Goal: Check status: Check status

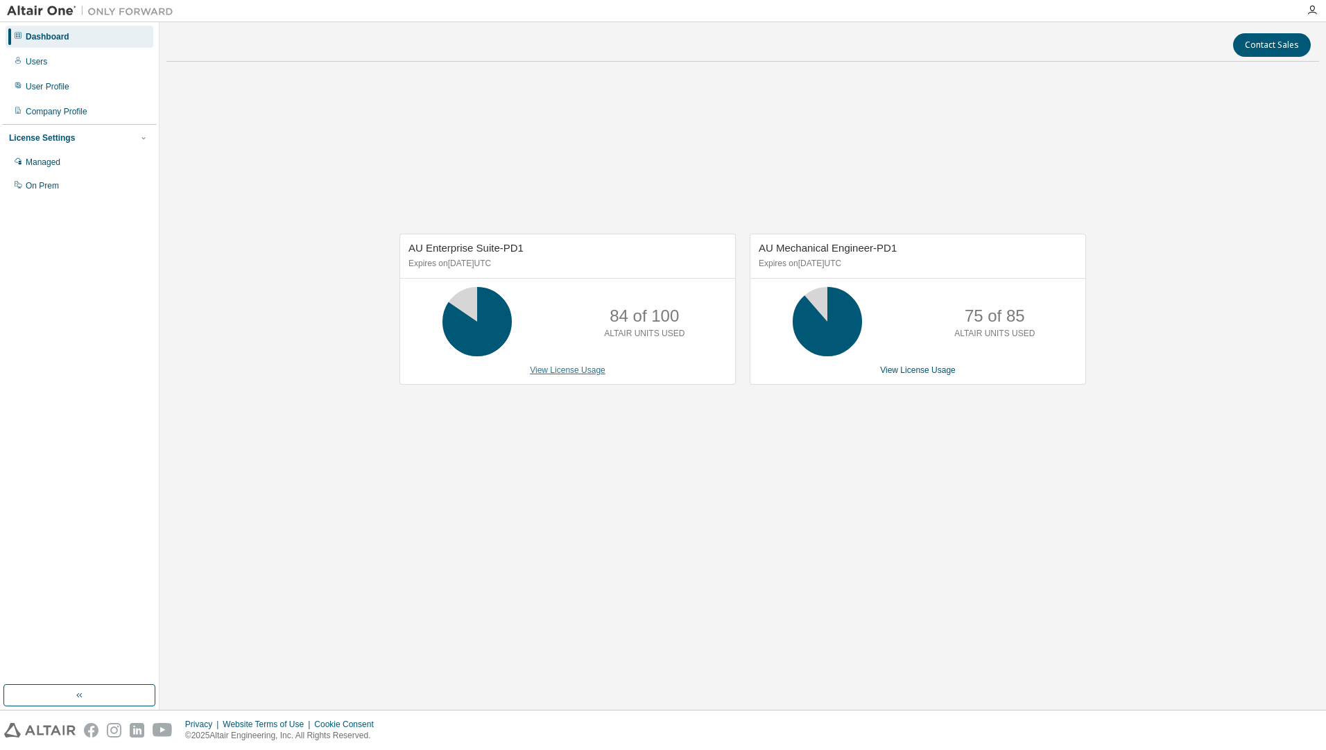
click at [592, 373] on link "View License Usage" at bounding box center [568, 371] width 76 height 10
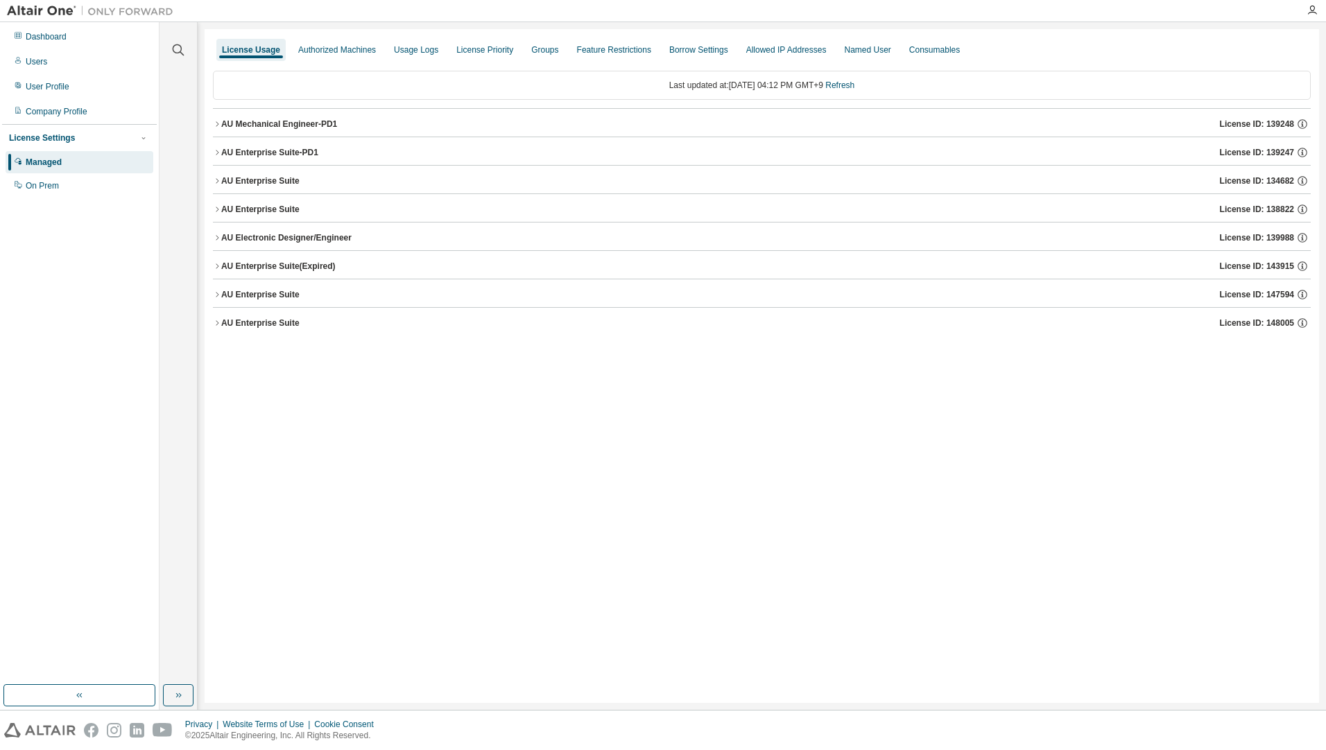
click at [324, 128] on div "AU Mechanical Engineer-PD1" at bounding box center [279, 124] width 116 height 11
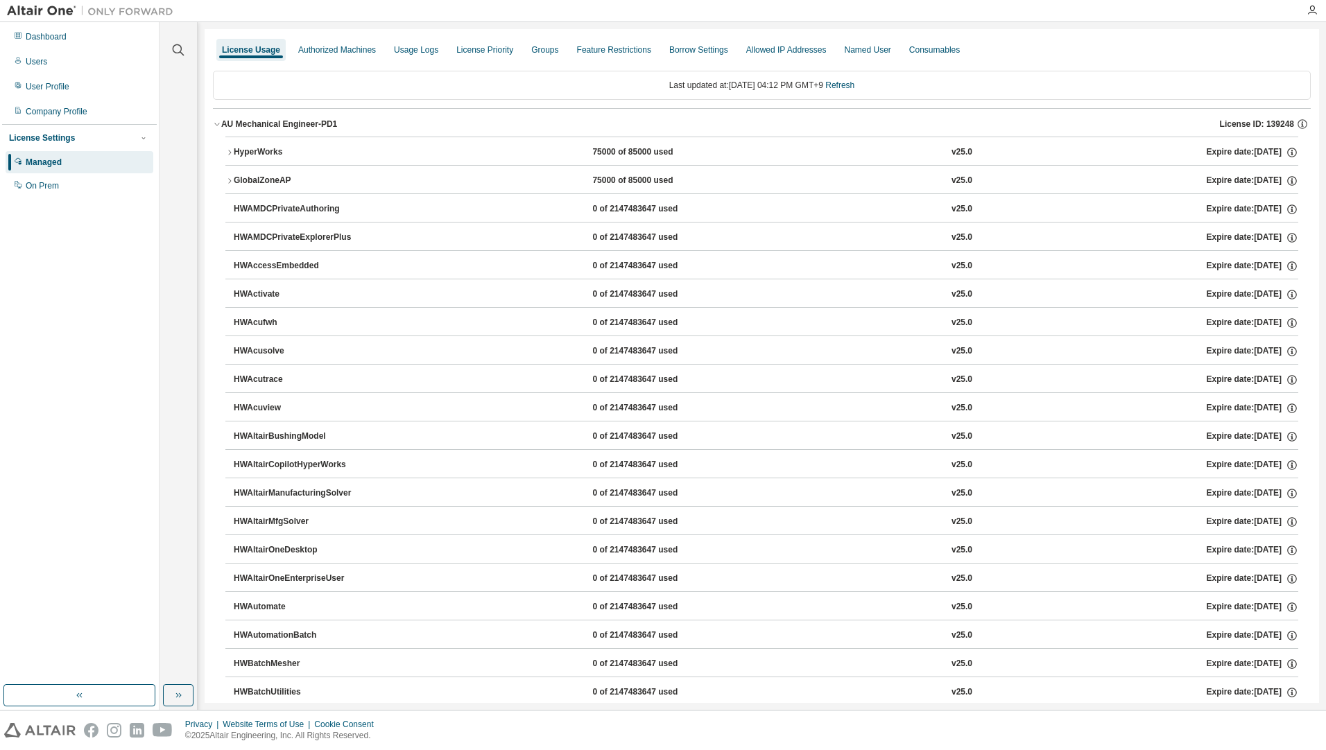
click at [324, 128] on div "AU Mechanical Engineer-PD1" at bounding box center [279, 124] width 116 height 11
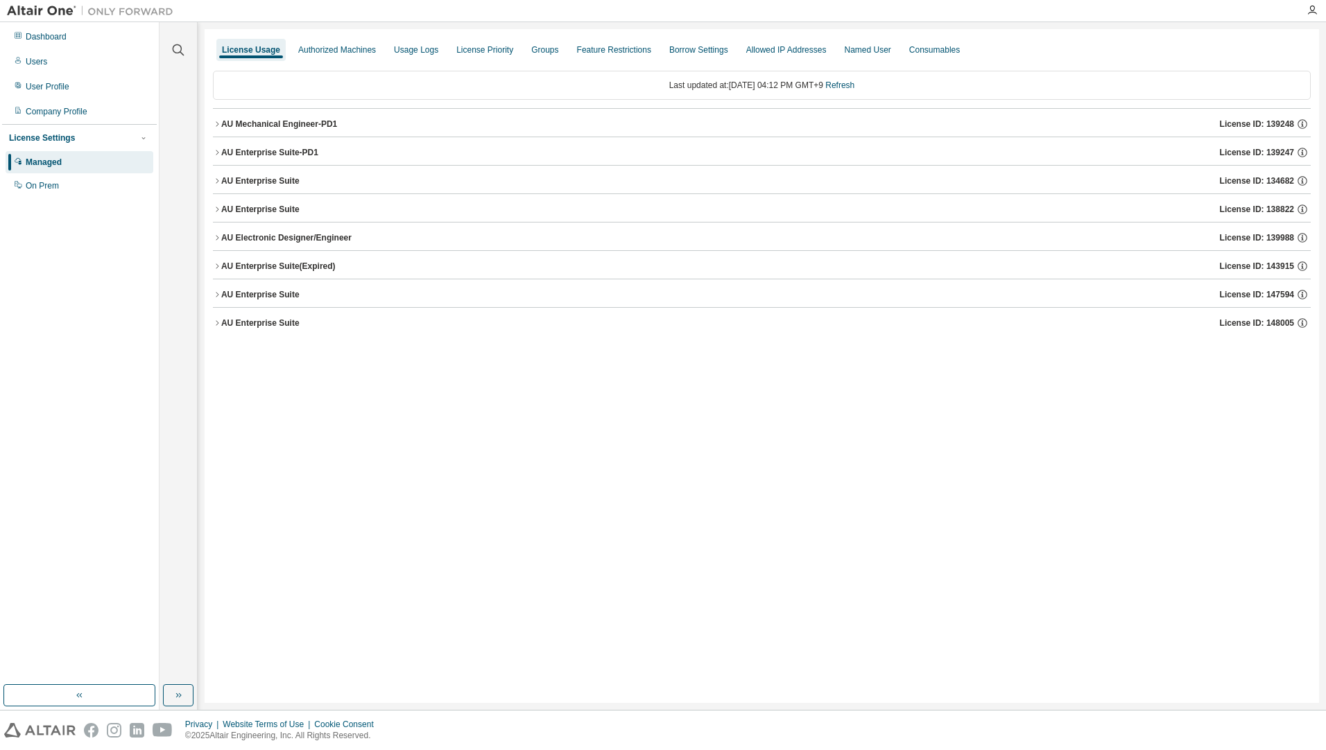
click at [302, 148] on div "AU Enterprise Suite-PD1" at bounding box center [269, 152] width 97 height 11
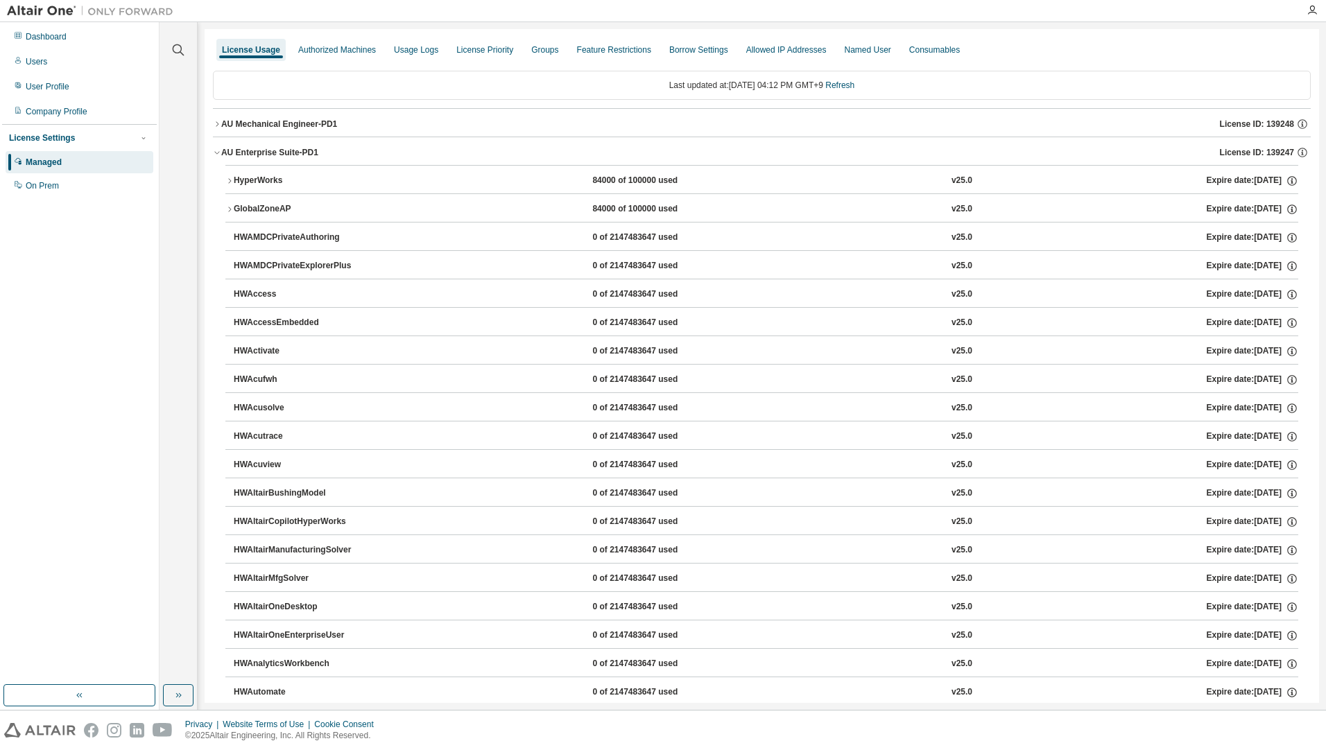
click at [287, 180] on div "HyperWorks" at bounding box center [296, 181] width 125 height 12
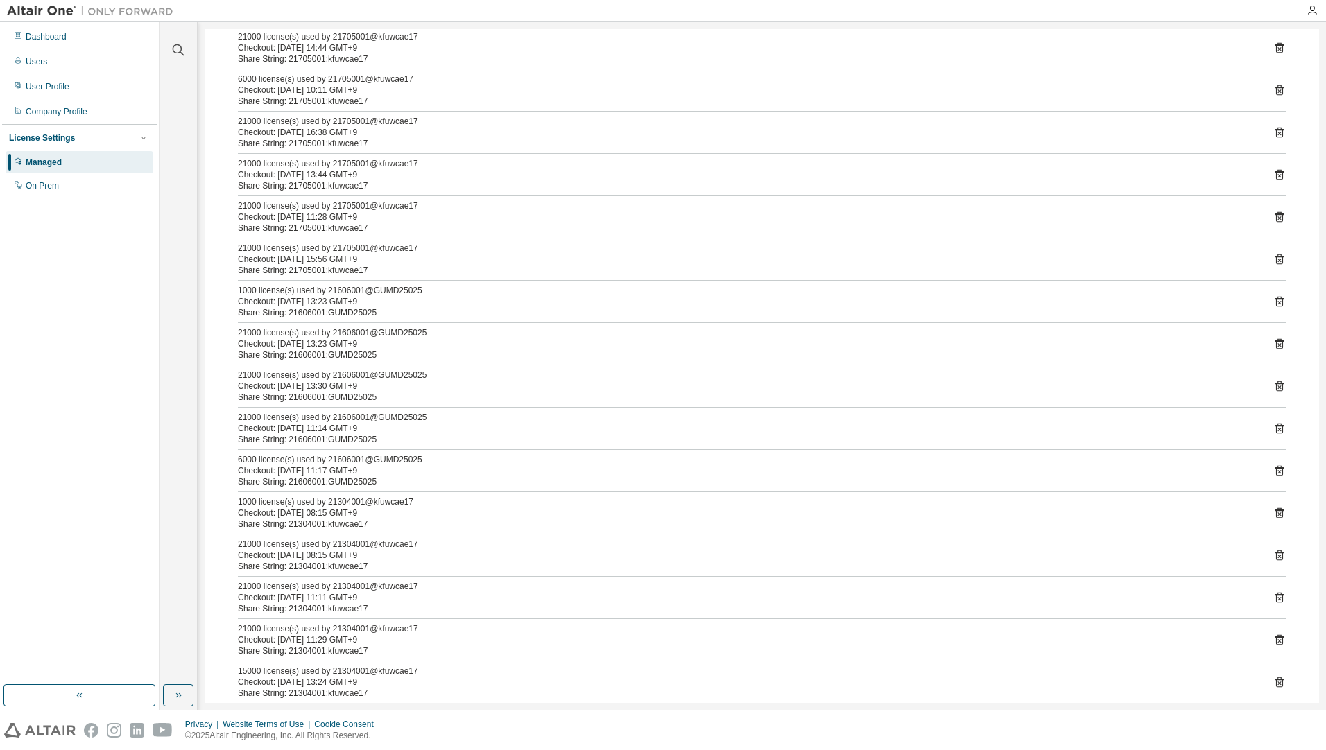
scroll to position [486, 0]
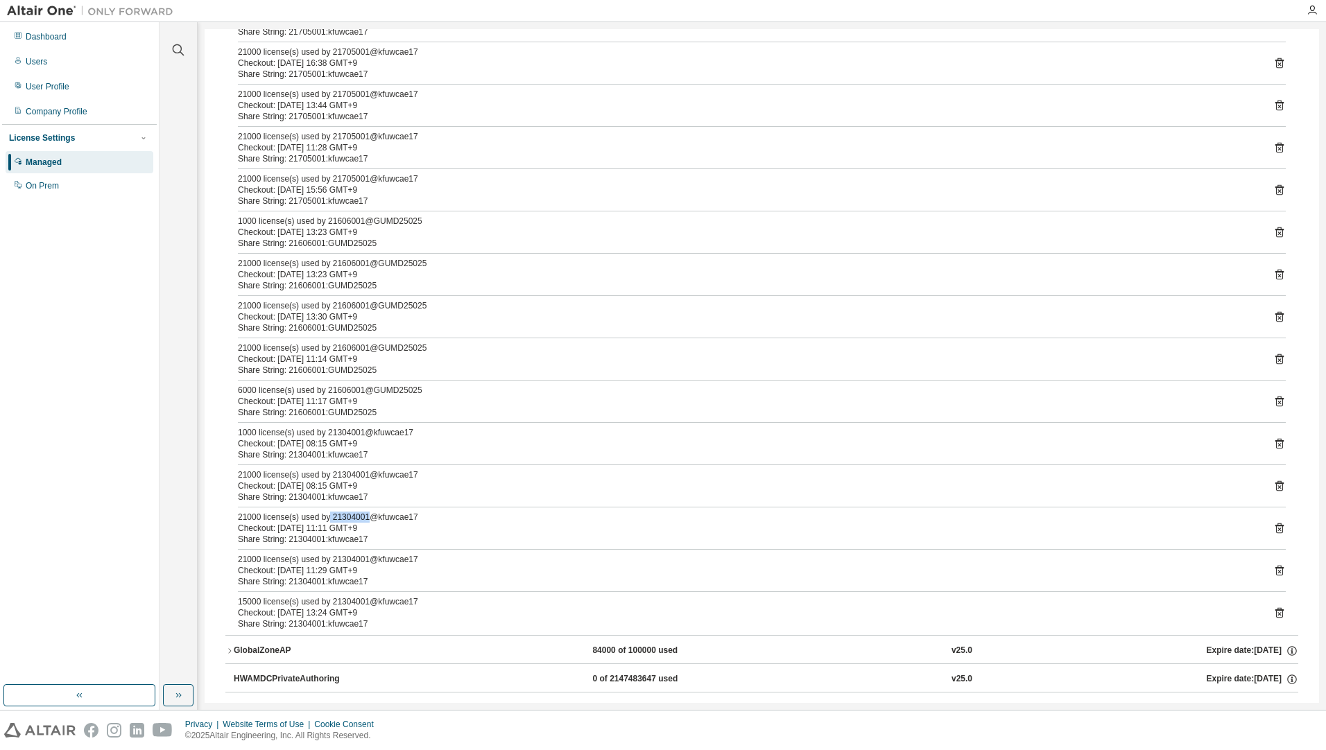
drag, startPoint x: 327, startPoint y: 515, endPoint x: 366, endPoint y: 515, distance: 38.1
click at [366, 515] on div "21000 license(s) used by 21304001@kfuwcae17" at bounding box center [745, 517] width 1015 height 11
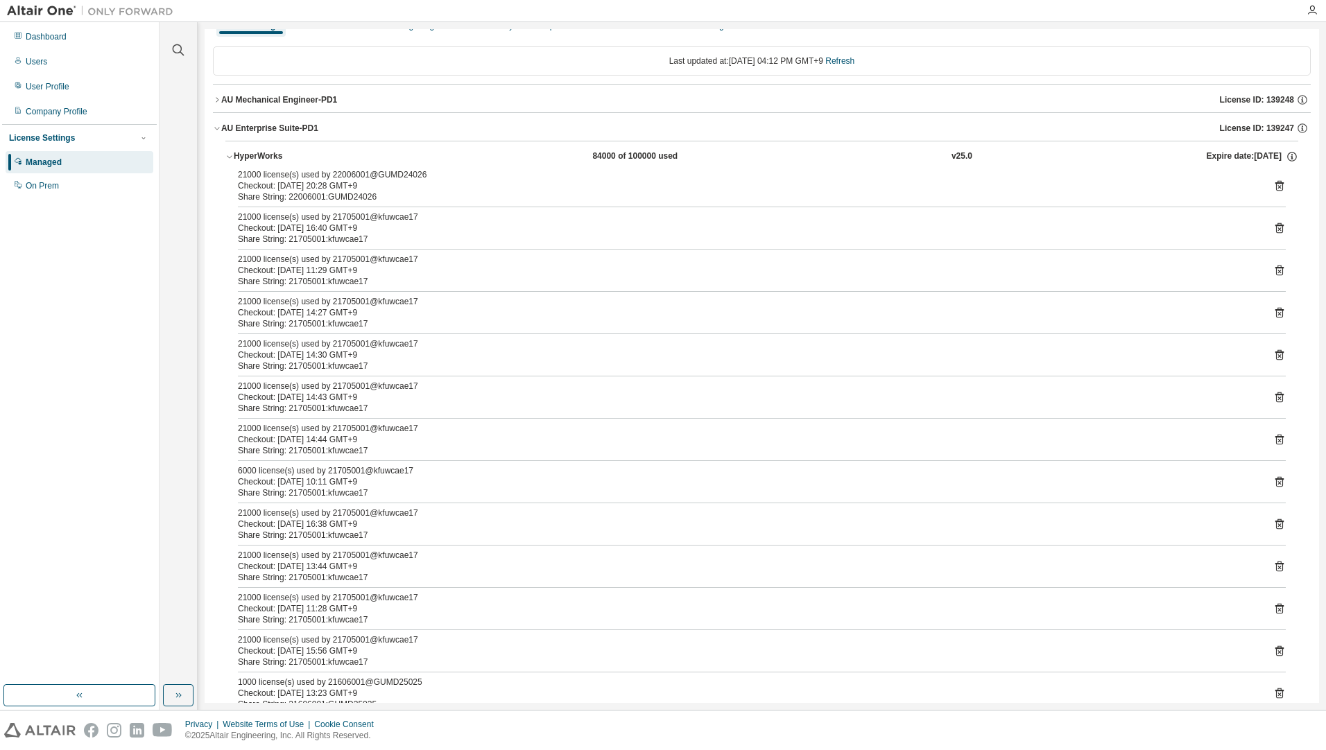
scroll to position [0, 0]
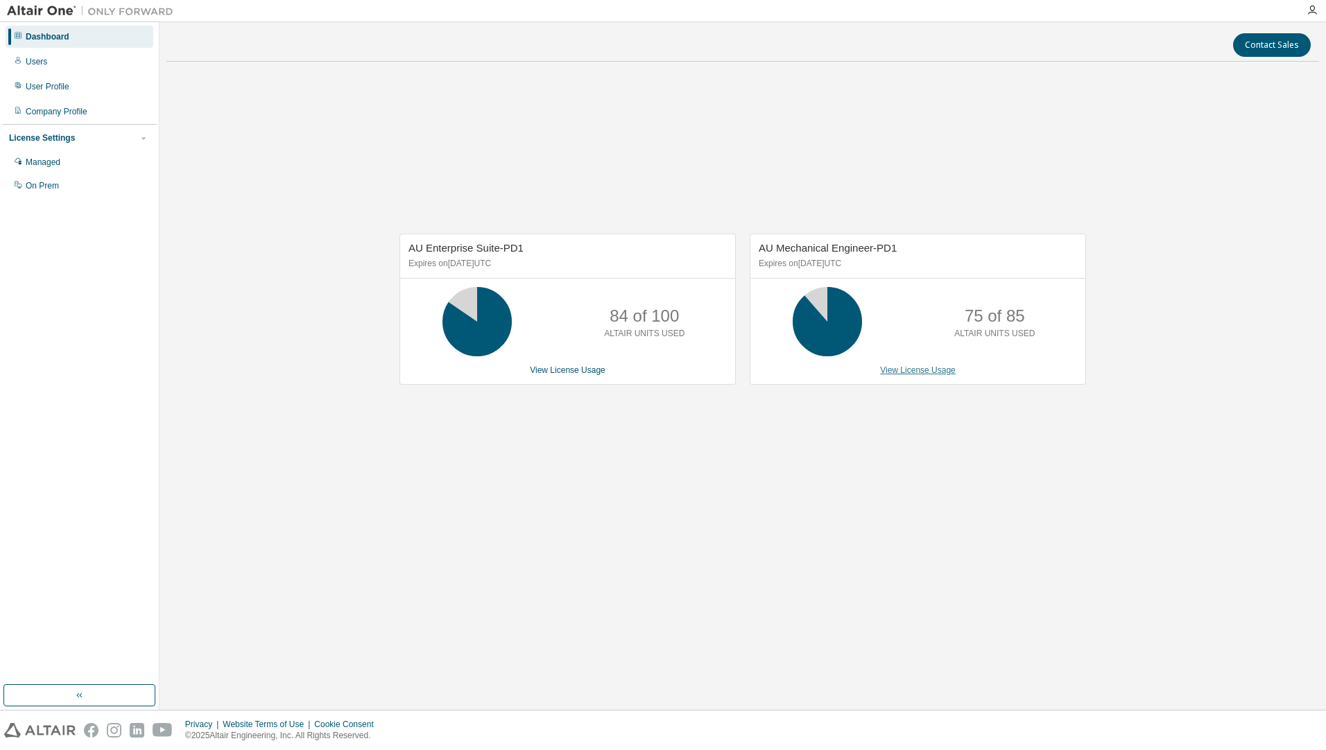
click at [926, 375] on link "View License Usage" at bounding box center [918, 371] width 76 height 10
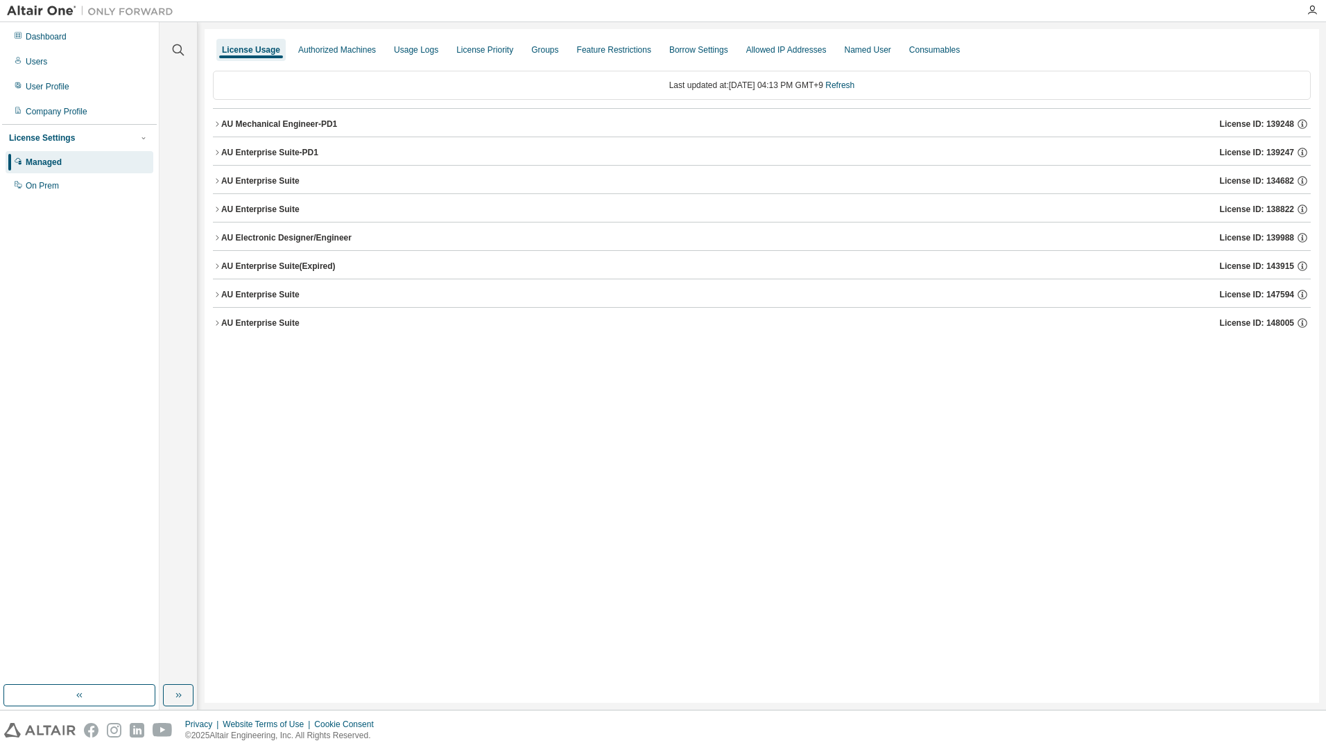
click at [275, 126] on div "AU Mechanical Engineer-PD1" at bounding box center [279, 124] width 116 height 11
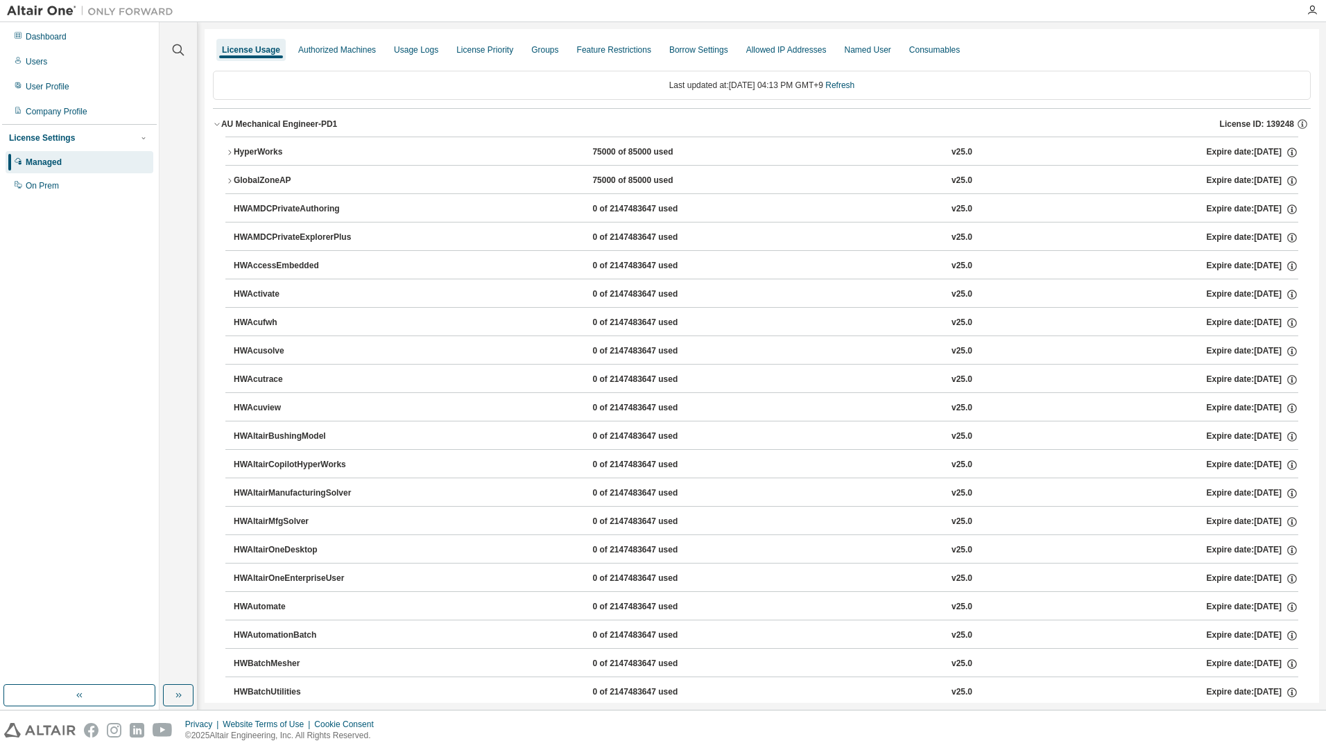
click at [305, 151] on div "HyperWorks" at bounding box center [296, 152] width 125 height 12
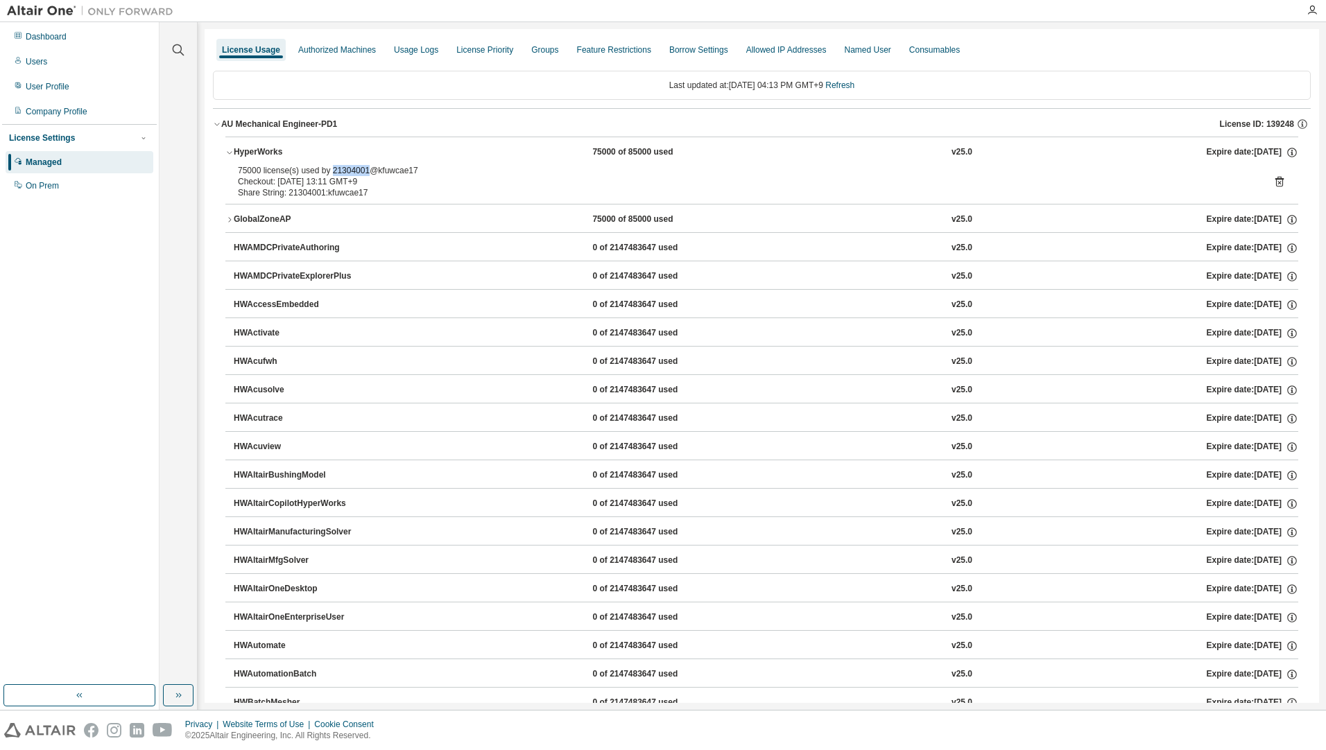
drag, startPoint x: 329, startPoint y: 171, endPoint x: 363, endPoint y: 171, distance: 34.0
click at [363, 171] on div "75000 license(s) used by 21304001@kfuwcae17" at bounding box center [745, 170] width 1015 height 11
copy div "21304001"
click at [229, 217] on icon "button" at bounding box center [229, 220] width 8 height 8
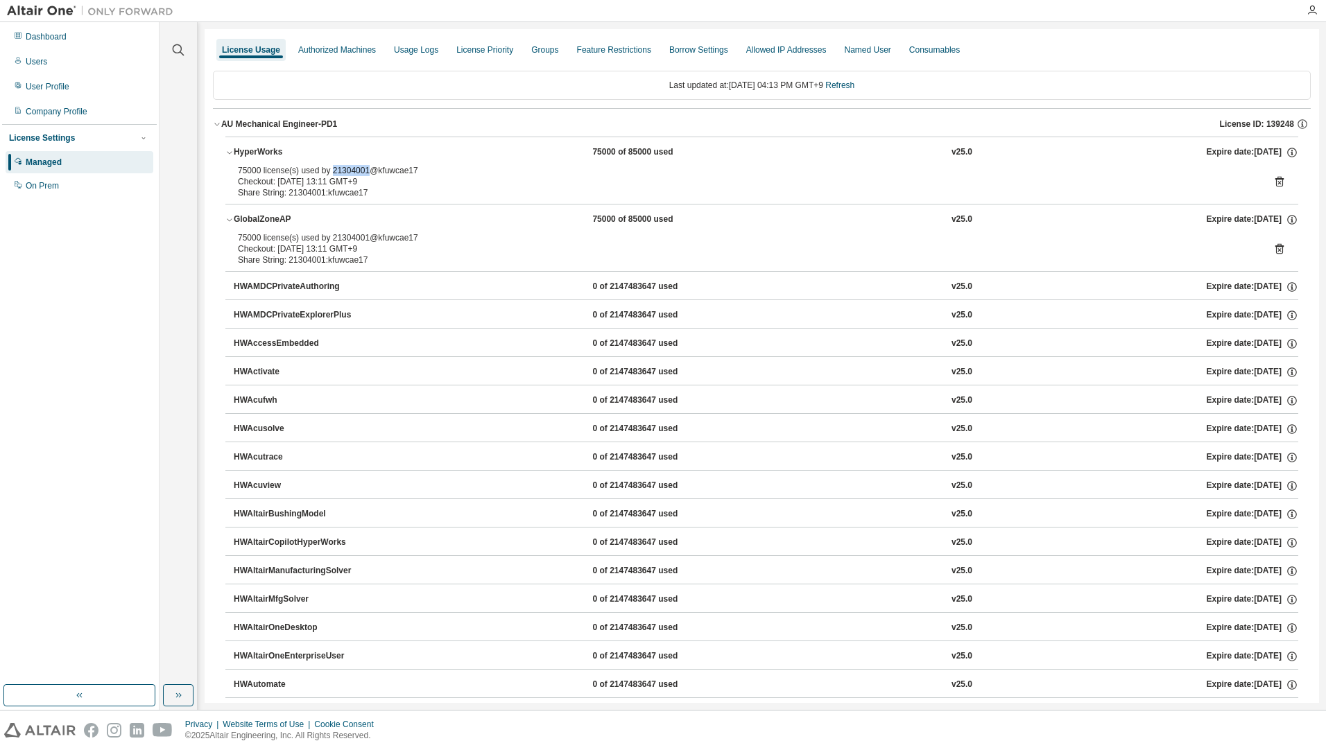
click at [226, 214] on button "GlobalZoneAP 75000 of 85000 used v25.0 Expire date: [DATE]" at bounding box center [761, 220] width 1073 height 31
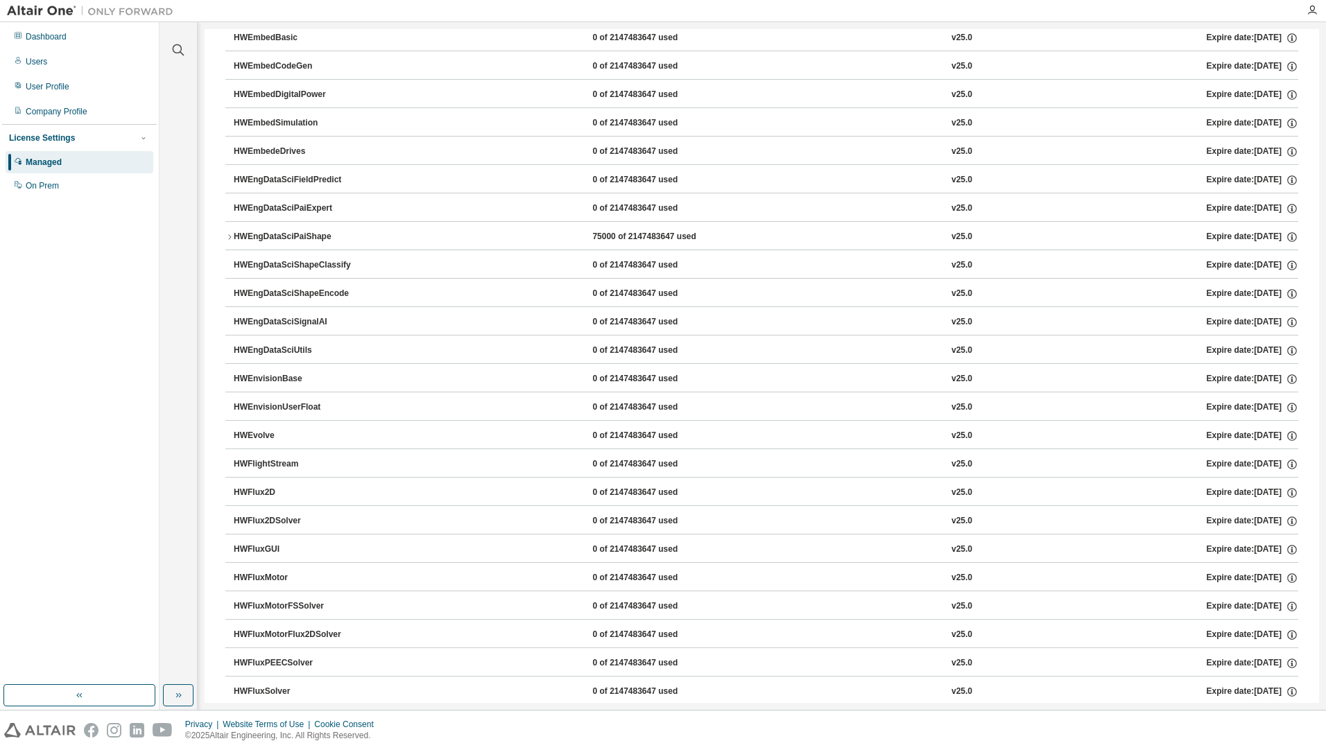
scroll to position [1248, 0]
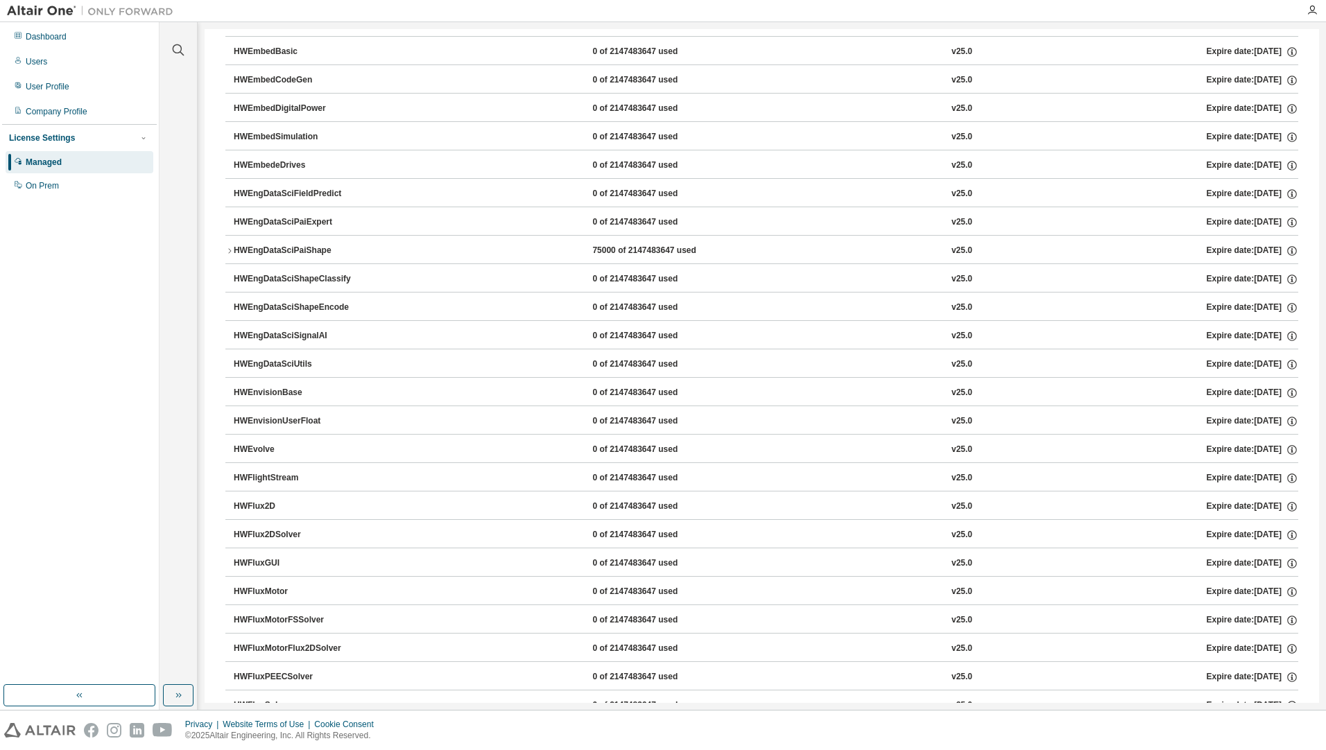
click at [301, 250] on div "HWEngDataSciPaiShape" at bounding box center [296, 251] width 125 height 12
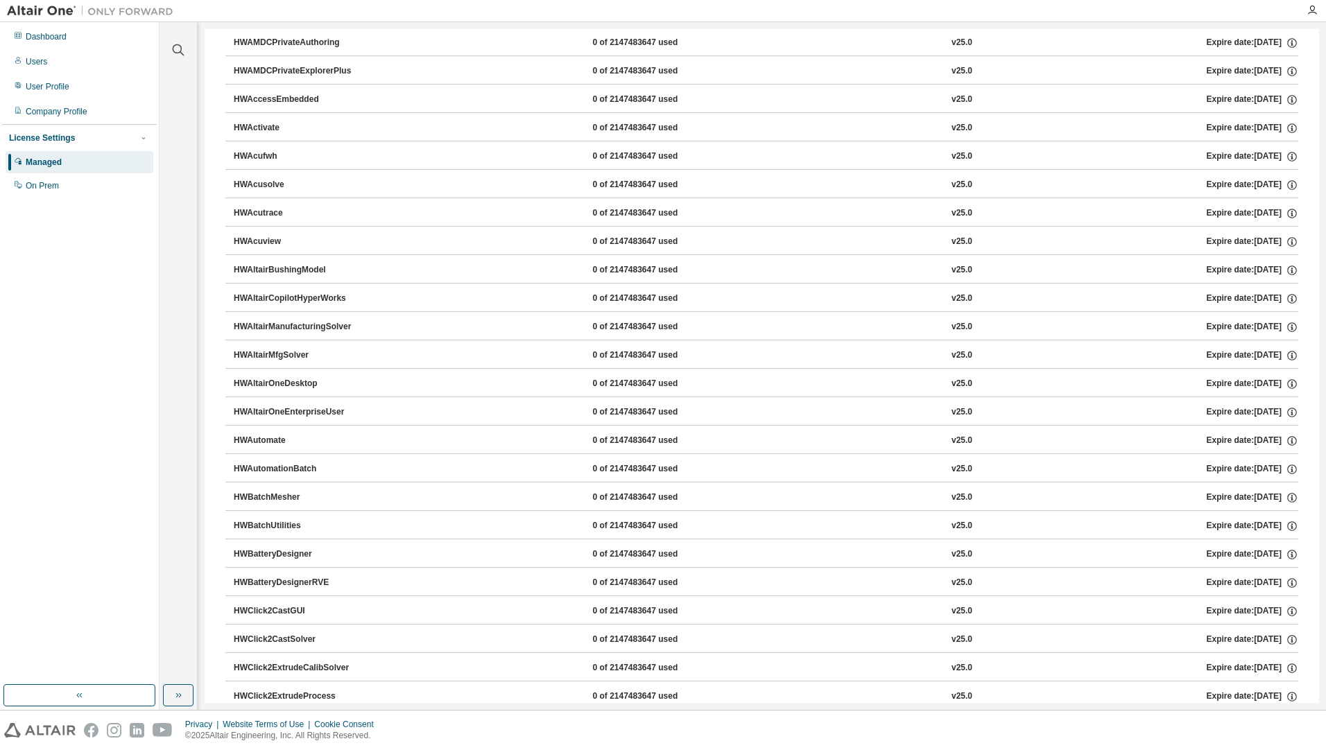
scroll to position [0, 0]
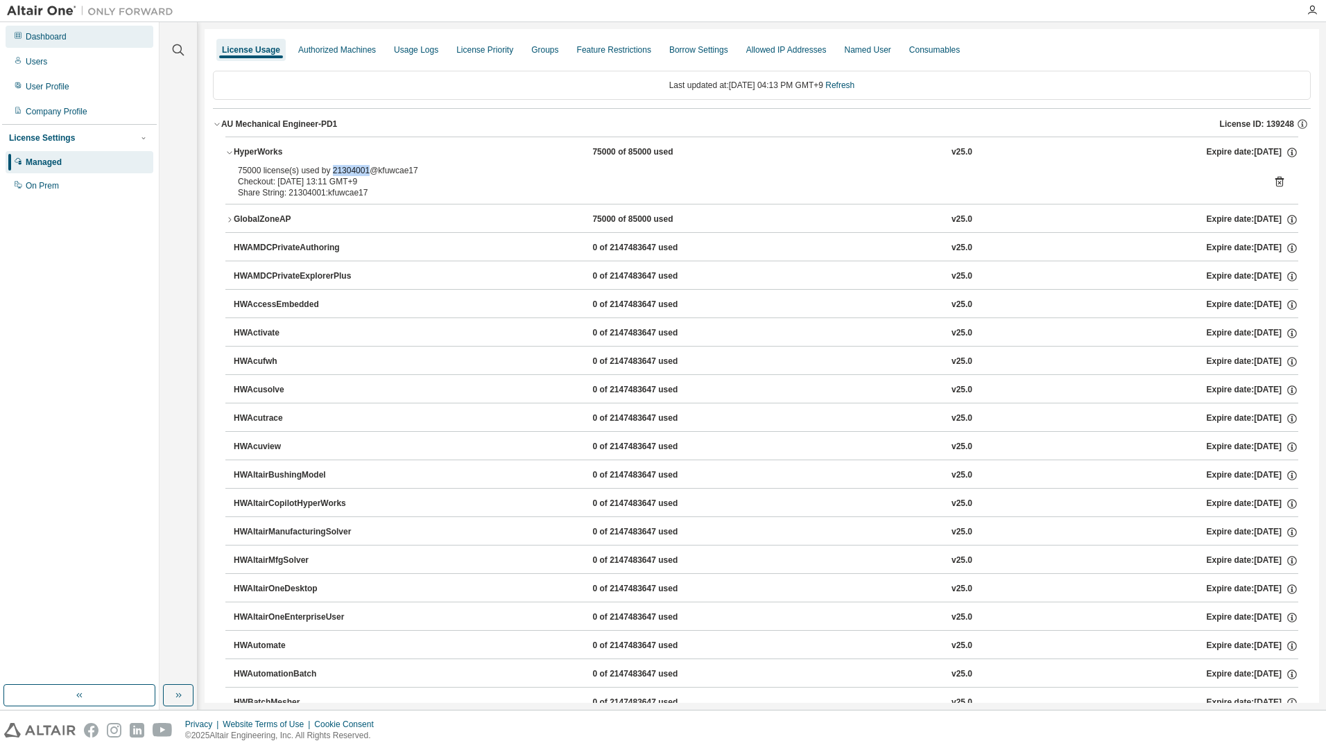
click at [33, 37] on div "Dashboard" at bounding box center [46, 36] width 41 height 11
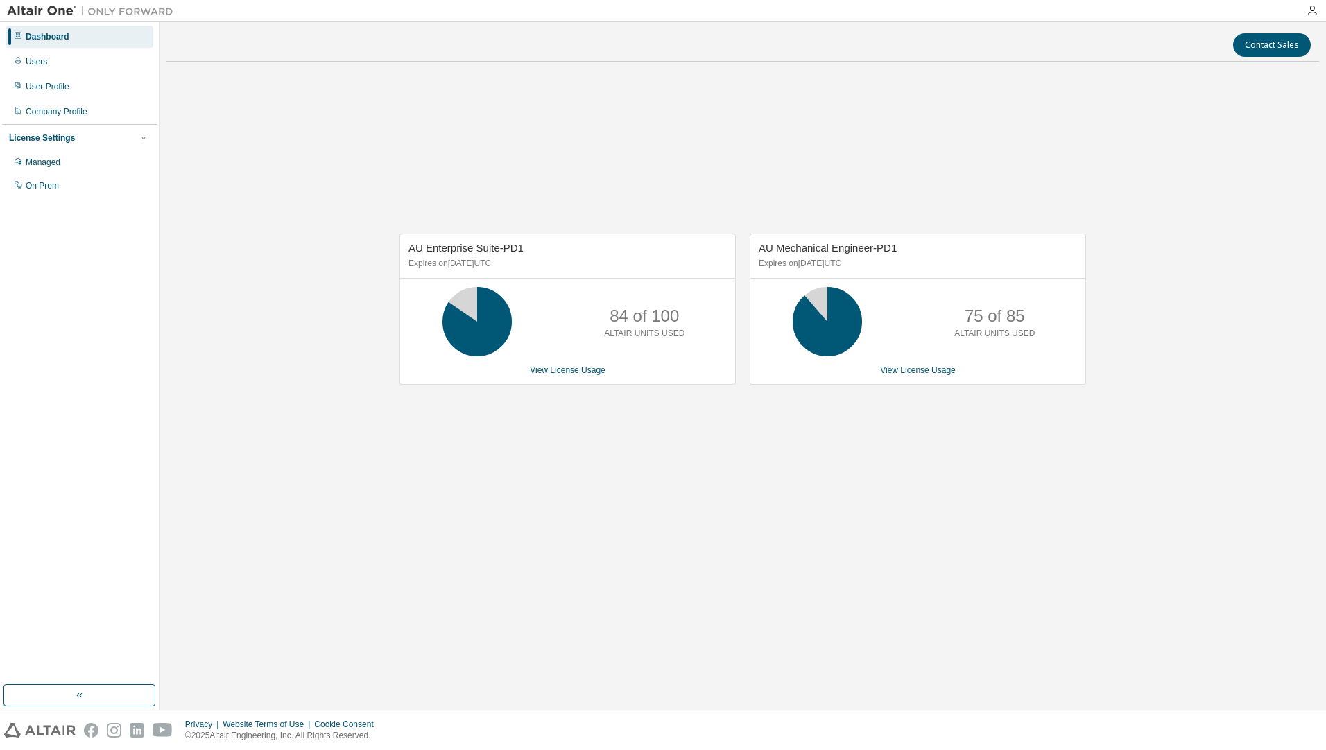
drag, startPoint x: 886, startPoint y: 110, endPoint x: 873, endPoint y: 117, distance: 15.5
click at [886, 111] on div "AU Enterprise Suite-PD1 Expires on [DATE] UTC 84 of 100 ALTAIR UNITS USED View …" at bounding box center [742, 317] width 1153 height 488
click at [927, 375] on link "View License Usage" at bounding box center [918, 371] width 76 height 10
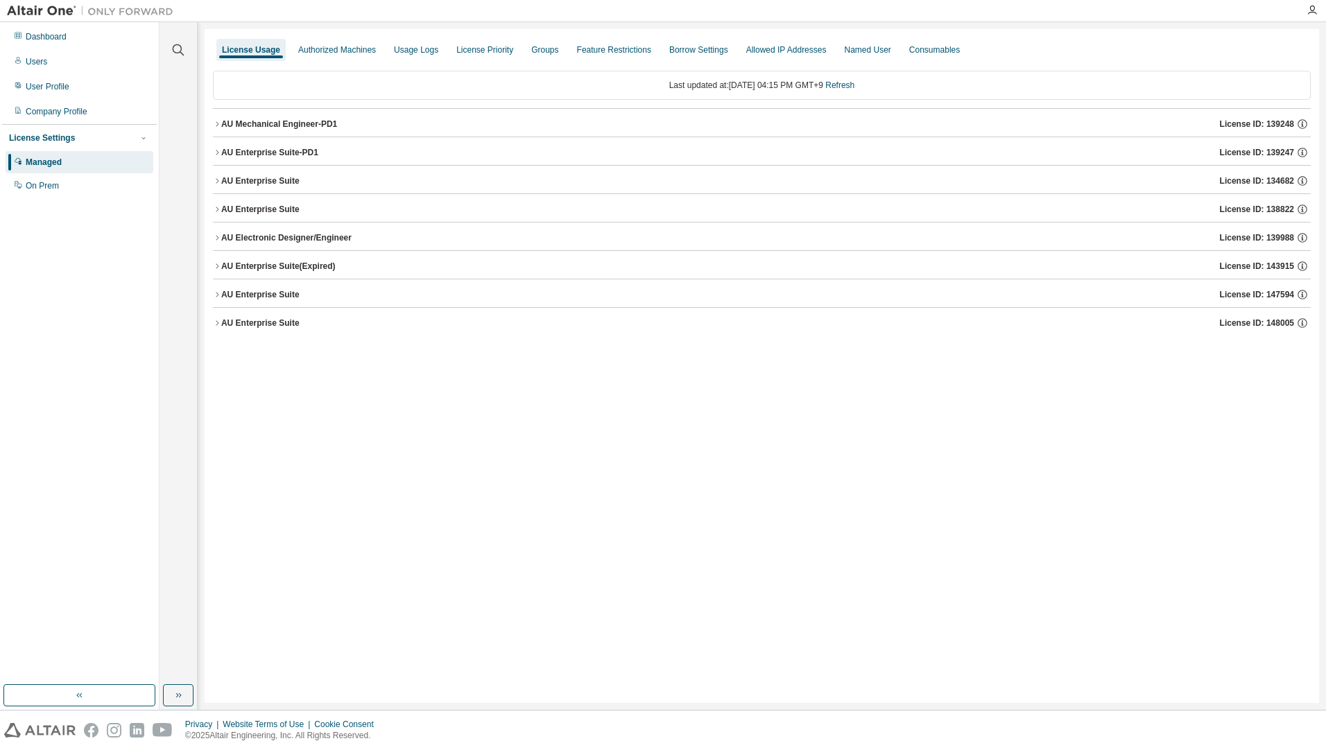
click at [325, 130] on button "AU Mechanical Engineer-PD1 License ID: 139248" at bounding box center [762, 124] width 1098 height 31
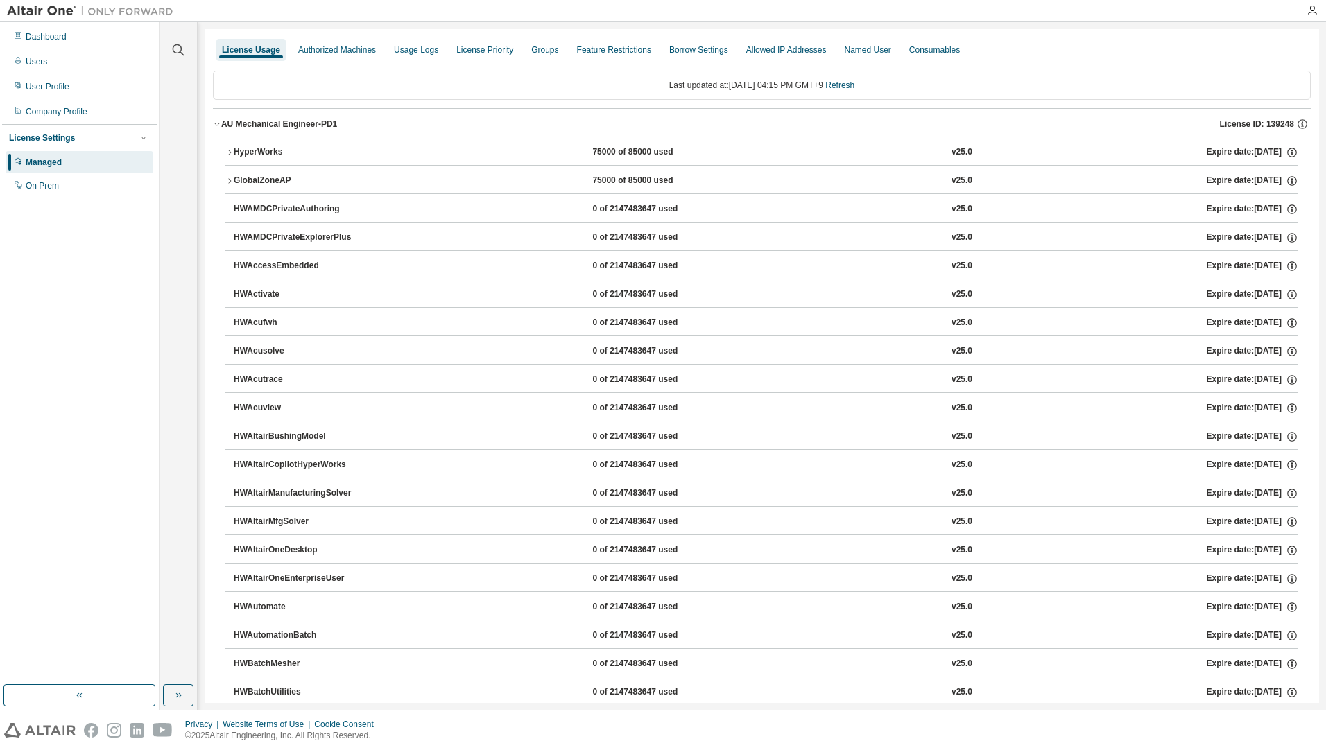
click at [311, 153] on div "HyperWorks" at bounding box center [296, 152] width 125 height 12
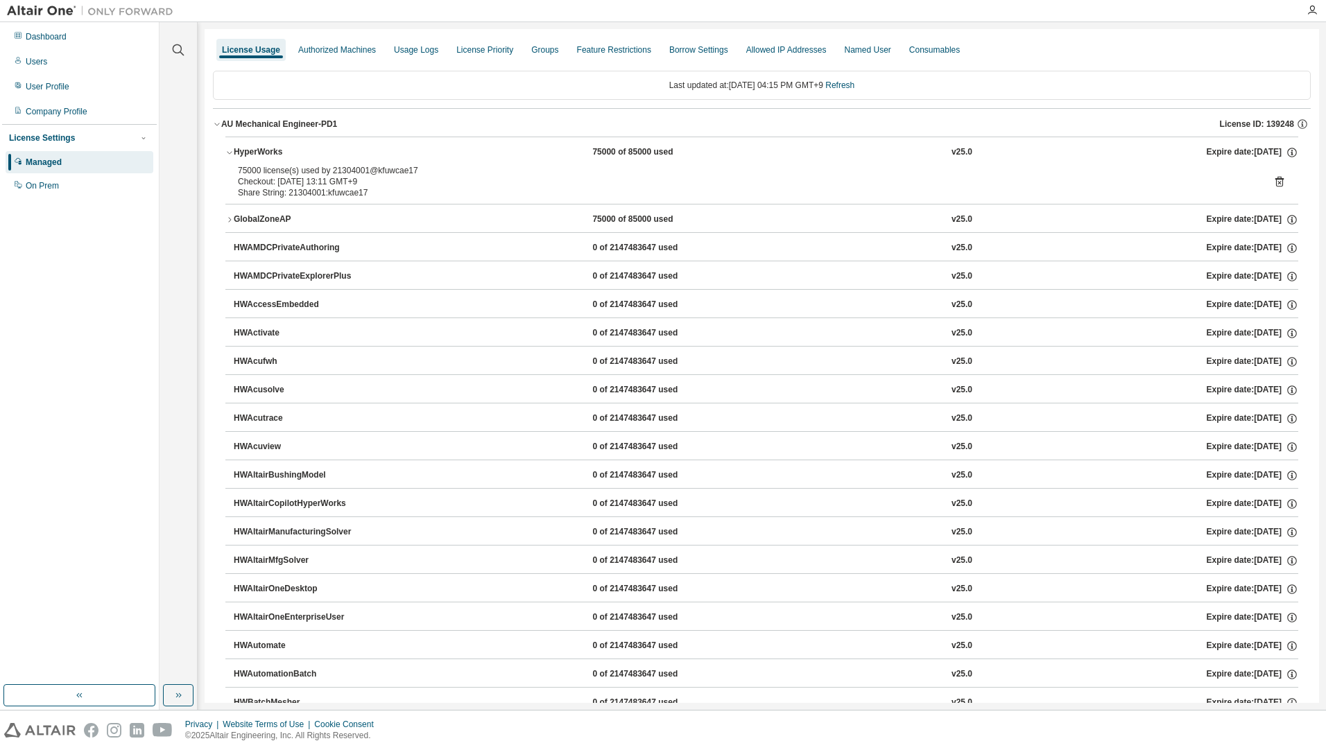
click at [1273, 184] on icon at bounding box center [1279, 181] width 12 height 12
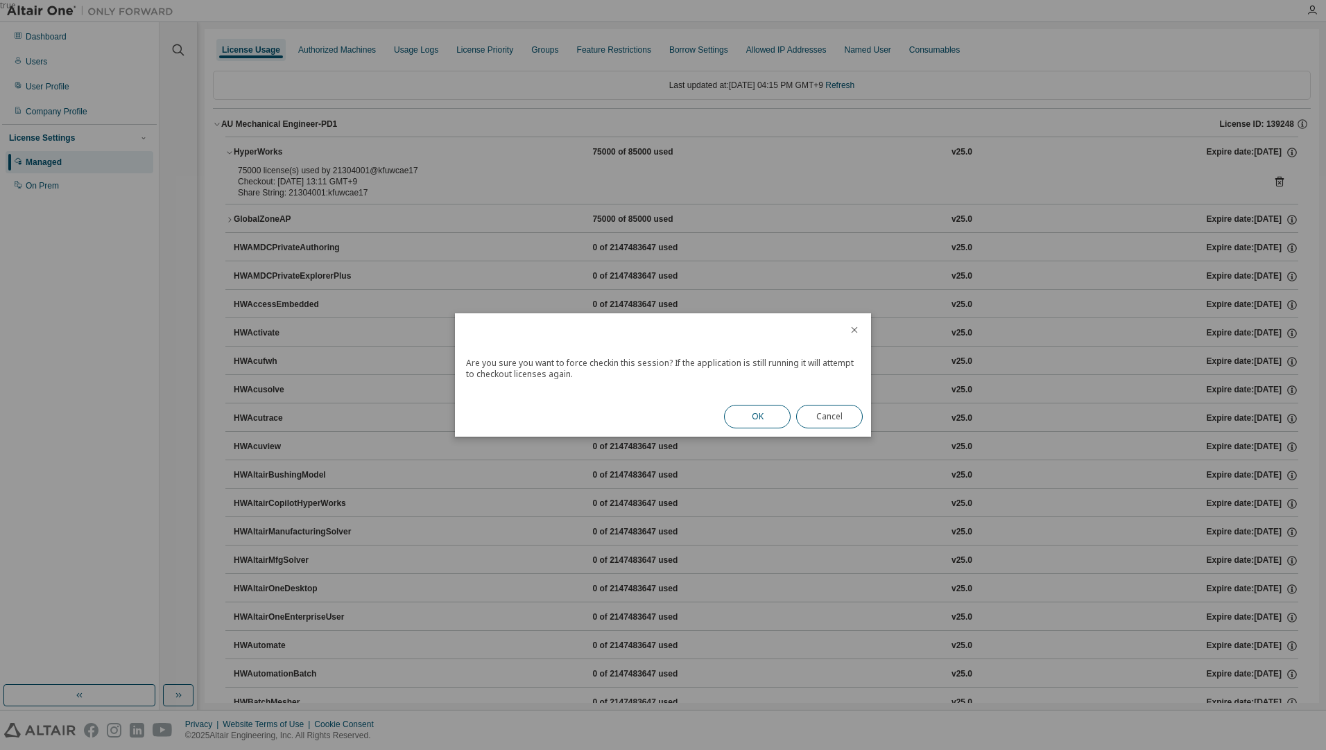
click at [753, 415] on button "OK" at bounding box center [757, 417] width 67 height 24
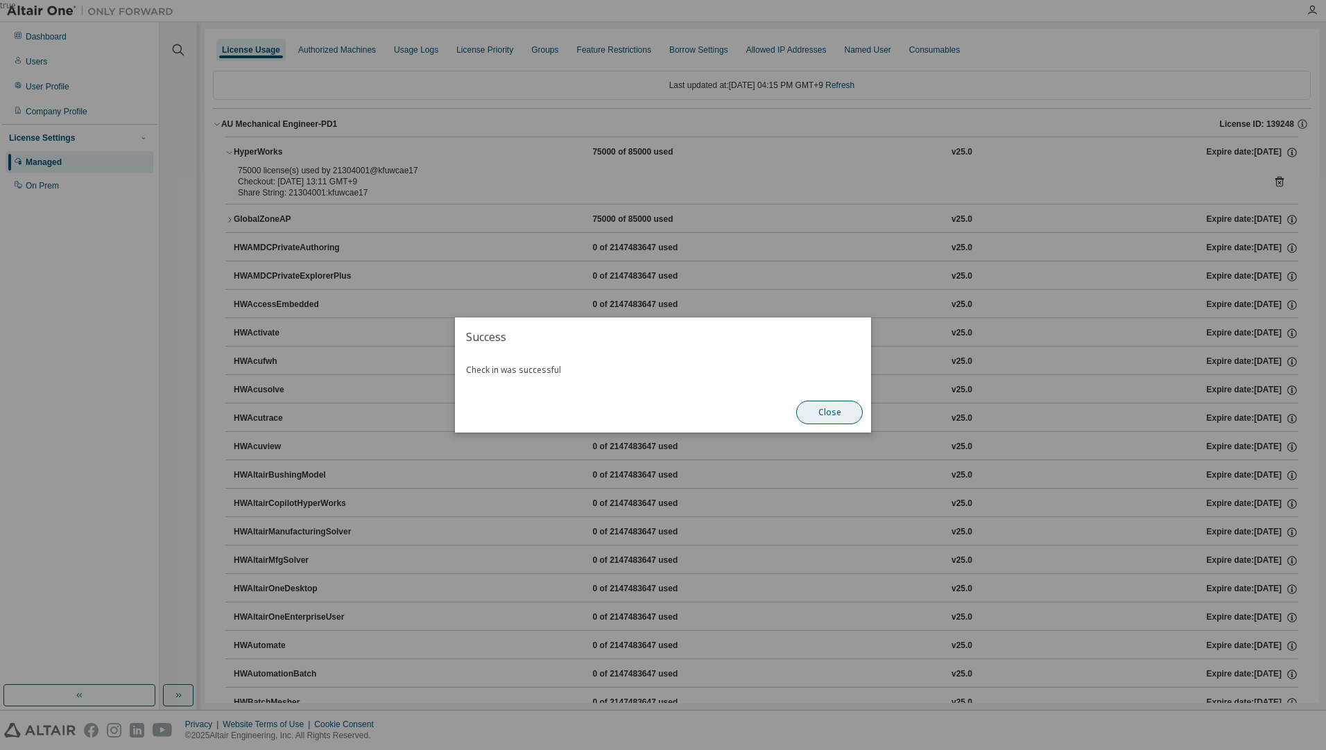
click at [839, 415] on button "Close" at bounding box center [829, 413] width 67 height 24
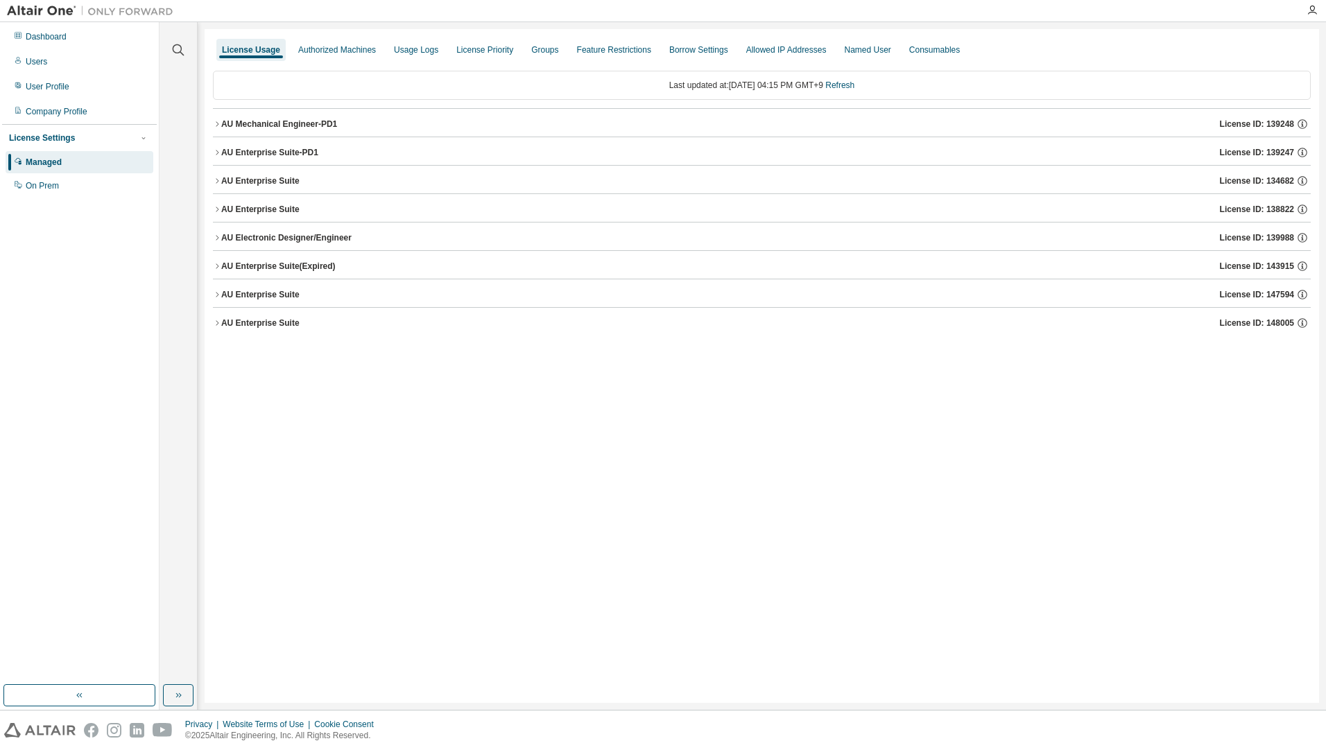
click at [375, 128] on div "AU Mechanical Engineer-PD1 License ID: 139248" at bounding box center [766, 124] width 1090 height 12
